Goal: Task Accomplishment & Management: Manage account settings

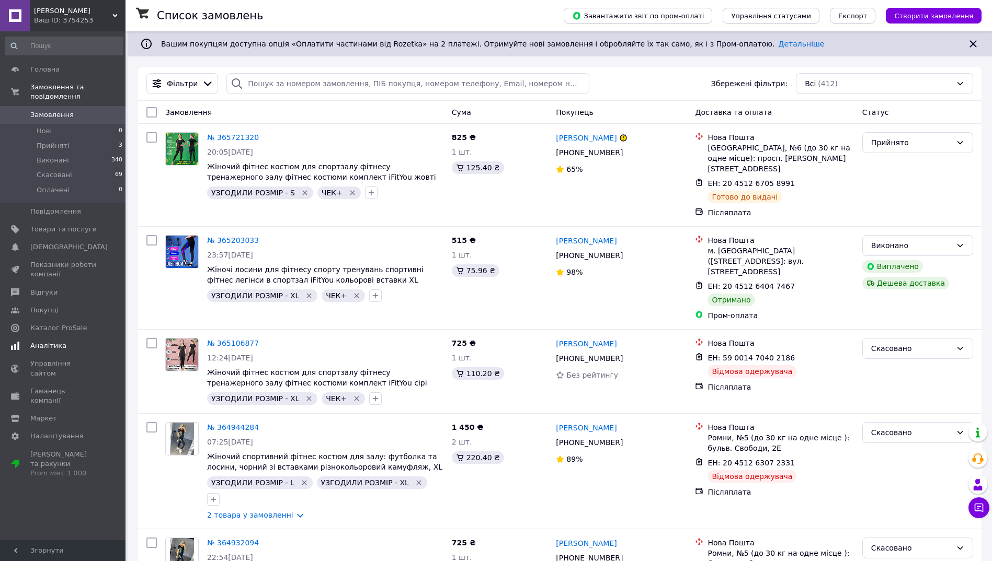
click at [44, 341] on span "Аналітика" at bounding box center [48, 345] width 36 height 9
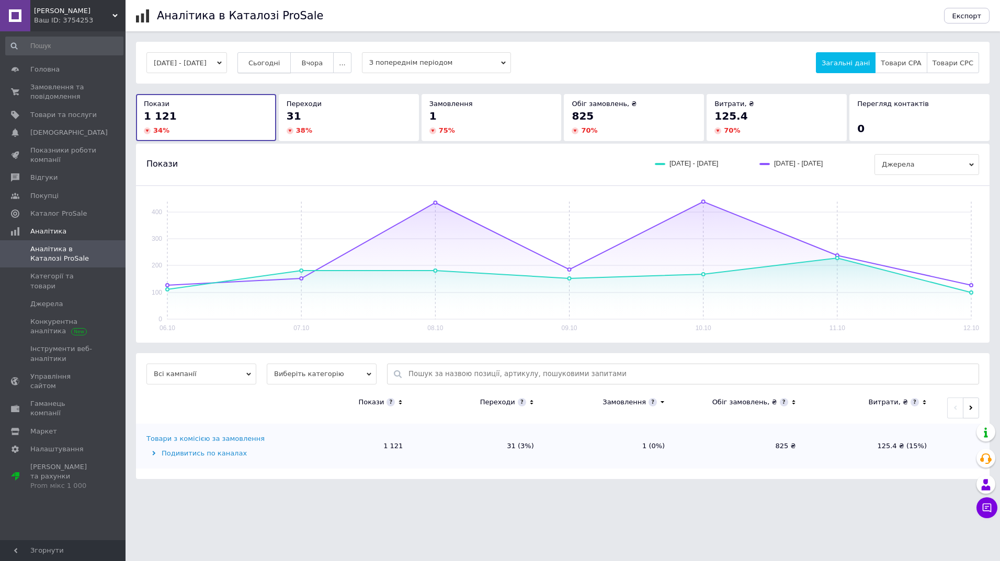
click at [275, 62] on span "Сьогодні" at bounding box center [264, 63] width 32 height 8
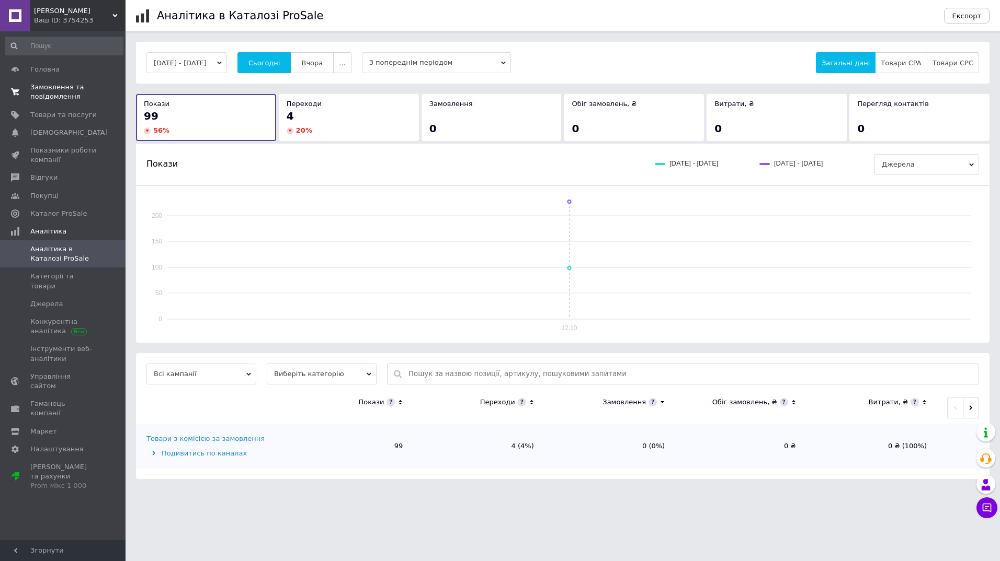
click at [45, 94] on span "Замовлення та повідомлення" at bounding box center [63, 92] width 66 height 19
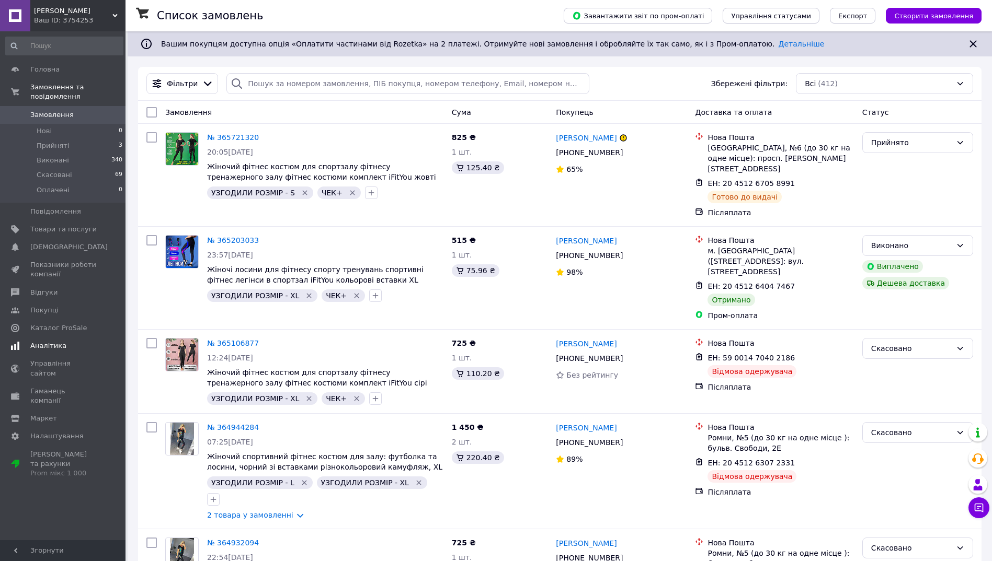
click at [48, 341] on span "Аналітика" at bounding box center [48, 345] width 36 height 9
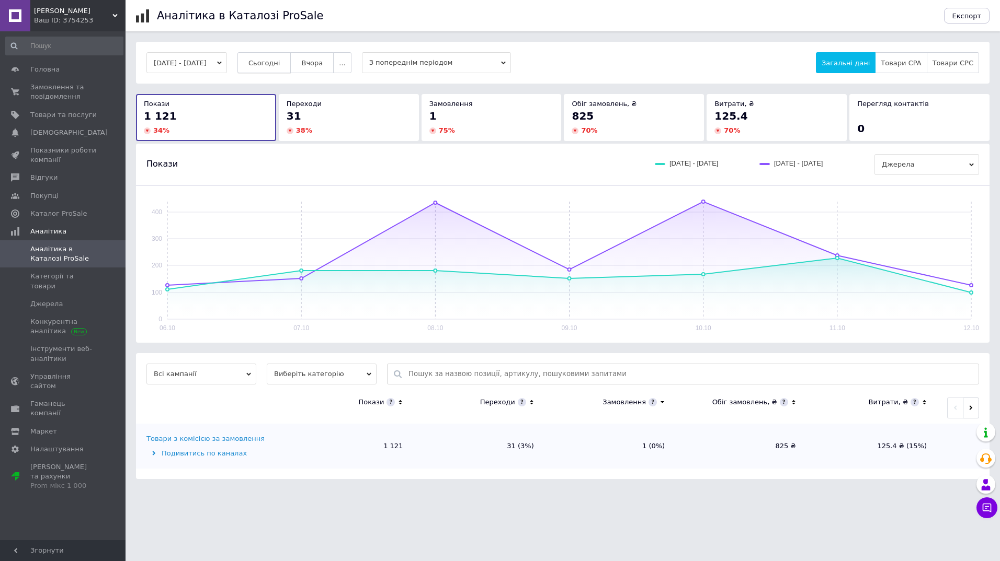
click at [269, 65] on span "Сьогодні" at bounding box center [264, 63] width 32 height 8
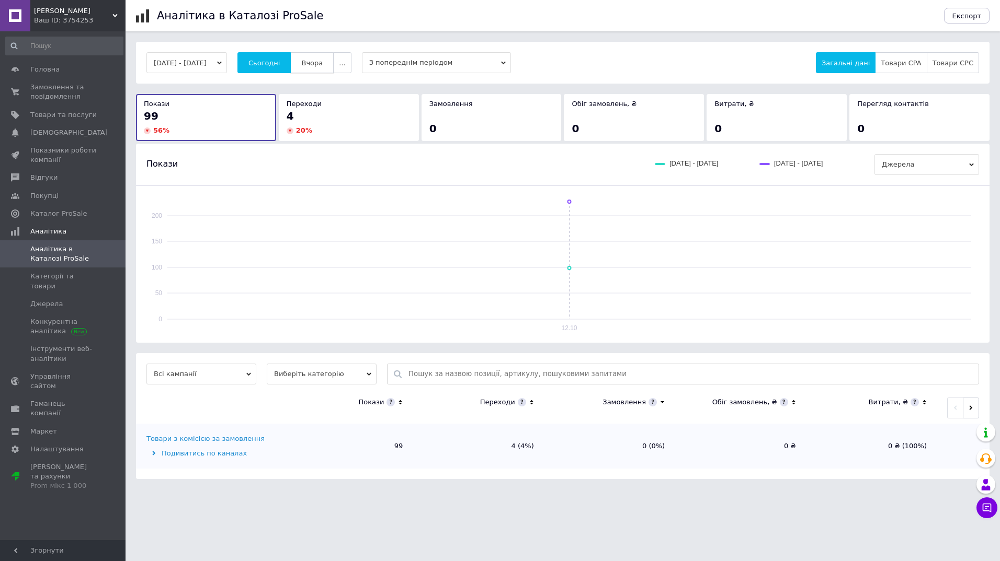
click at [322, 62] on span "Вчора" at bounding box center [311, 63] width 21 height 8
click at [280, 60] on span "Сьогодні" at bounding box center [264, 63] width 32 height 8
click at [53, 148] on span "Показники роботи компанії" at bounding box center [63, 155] width 66 height 19
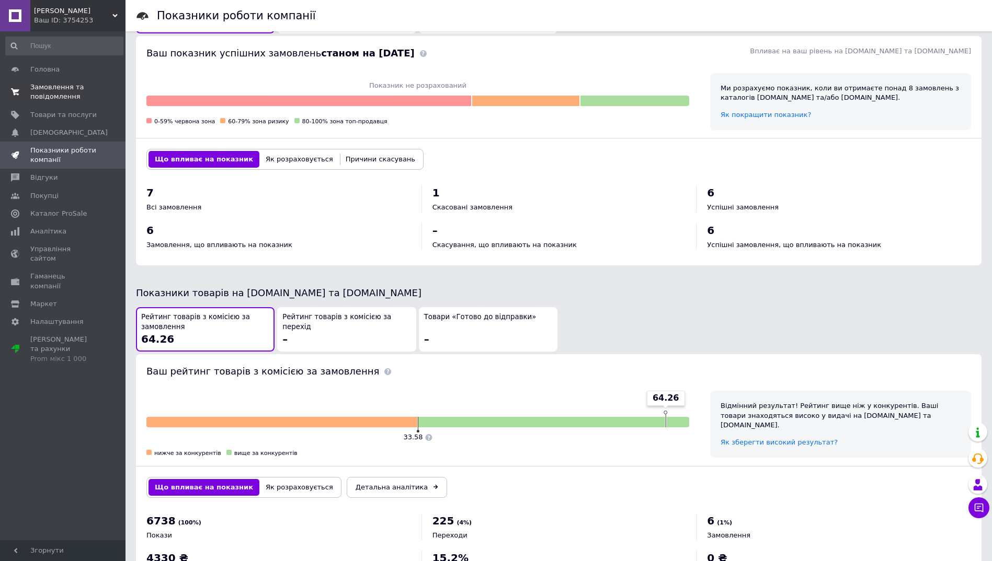
scroll to position [252, 0]
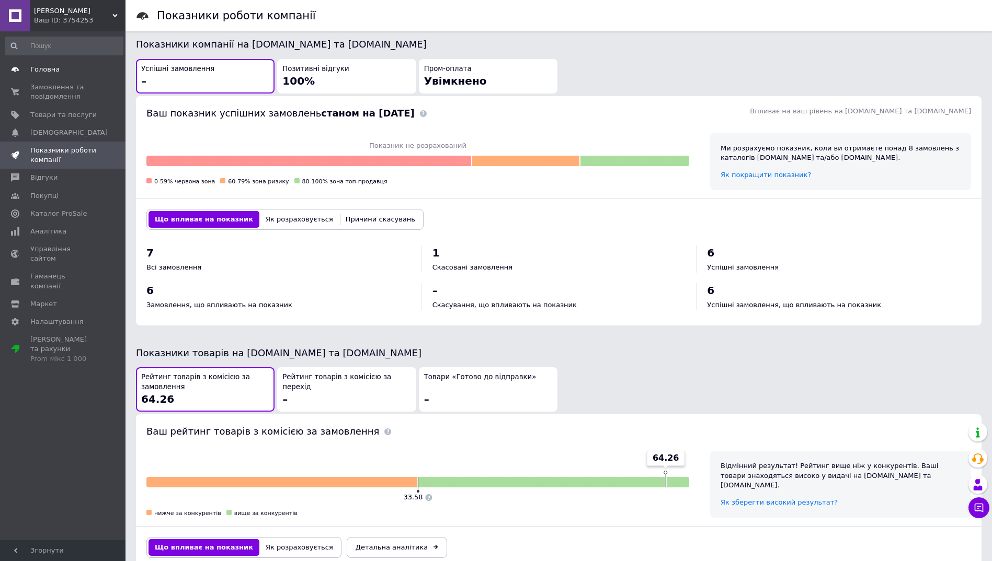
click at [41, 68] on span "Головна" at bounding box center [44, 69] width 29 height 9
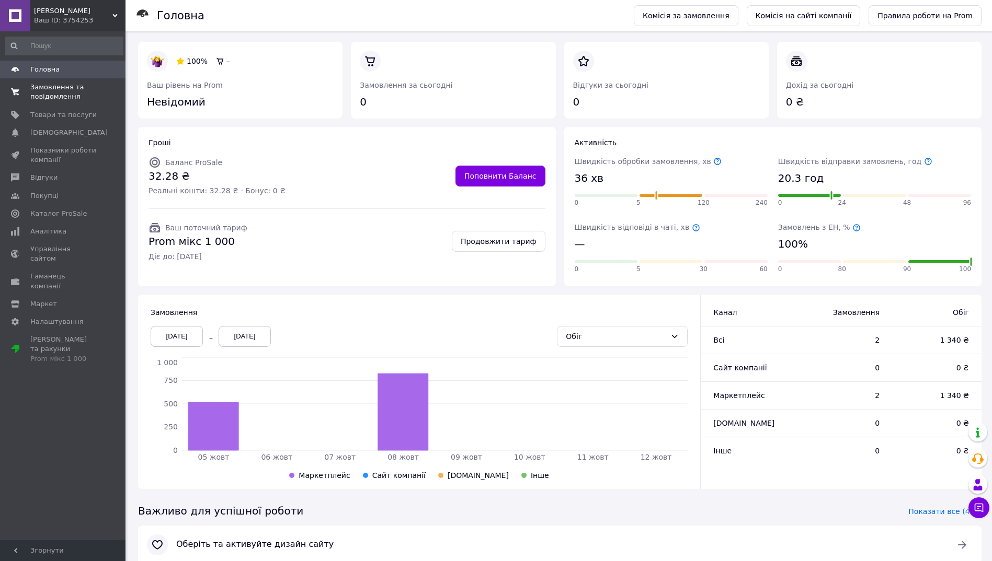
click at [62, 100] on span "Замовлення та повідомлення" at bounding box center [63, 92] width 66 height 19
